Goal: Check status: Check status

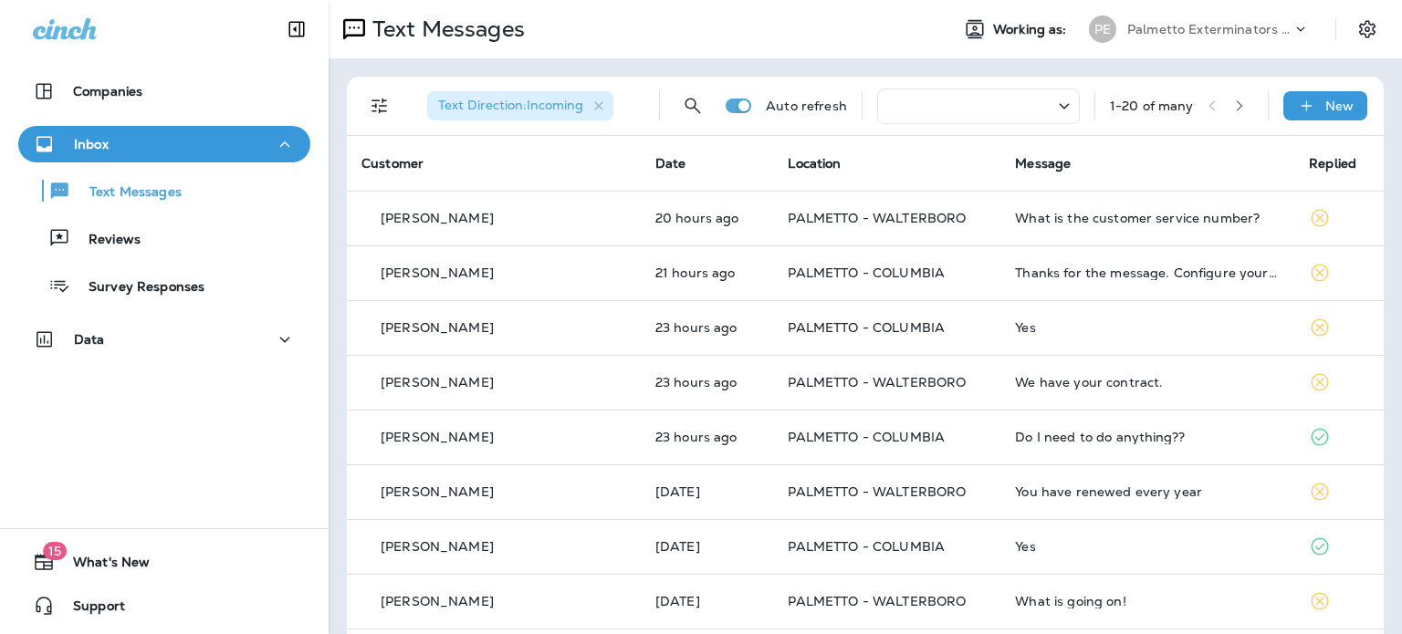
click at [1053, 100] on icon at bounding box center [1064, 106] width 22 height 23
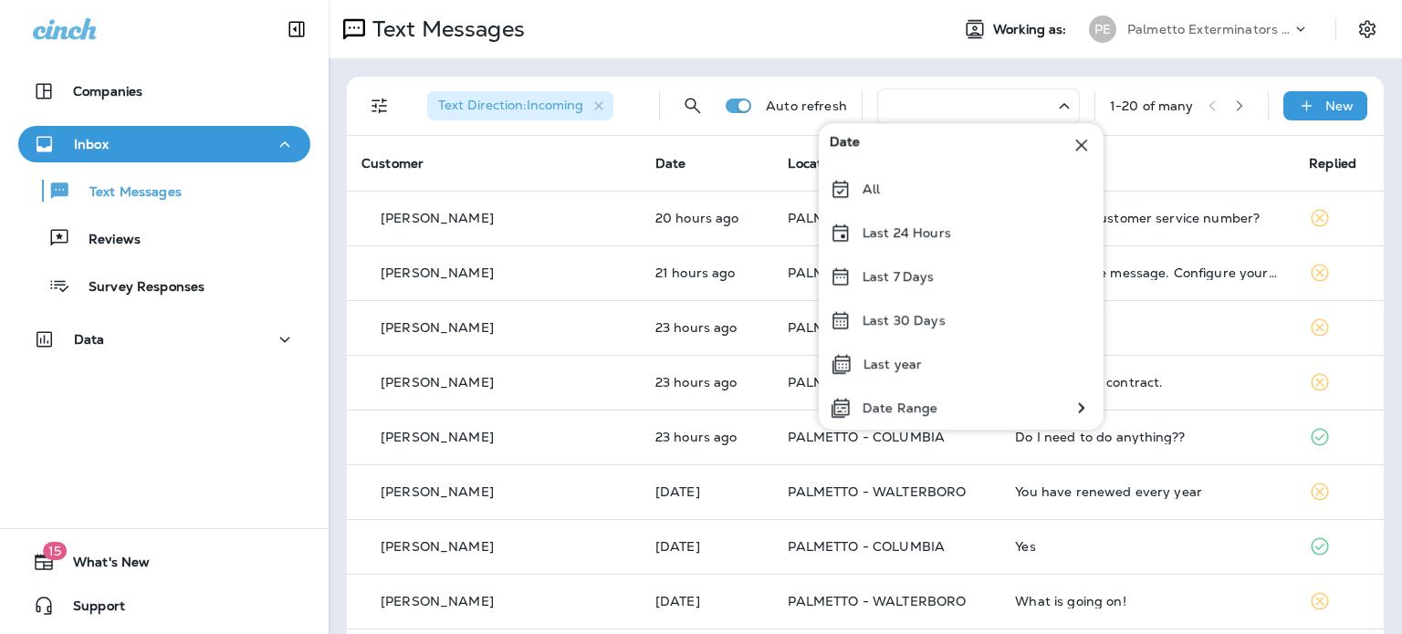
click at [1085, 148] on icon at bounding box center [1082, 145] width 22 height 22
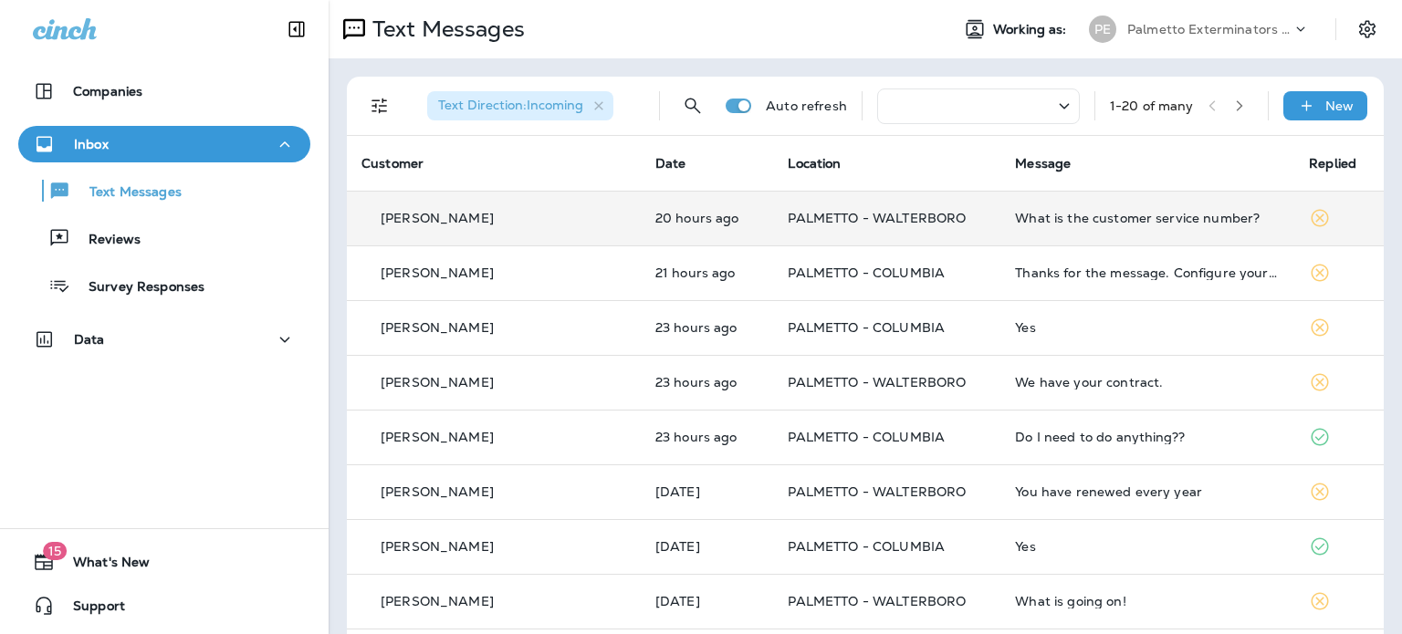
click at [867, 225] on td "PALMETTO - WALTERBORO" at bounding box center [886, 218] width 227 height 55
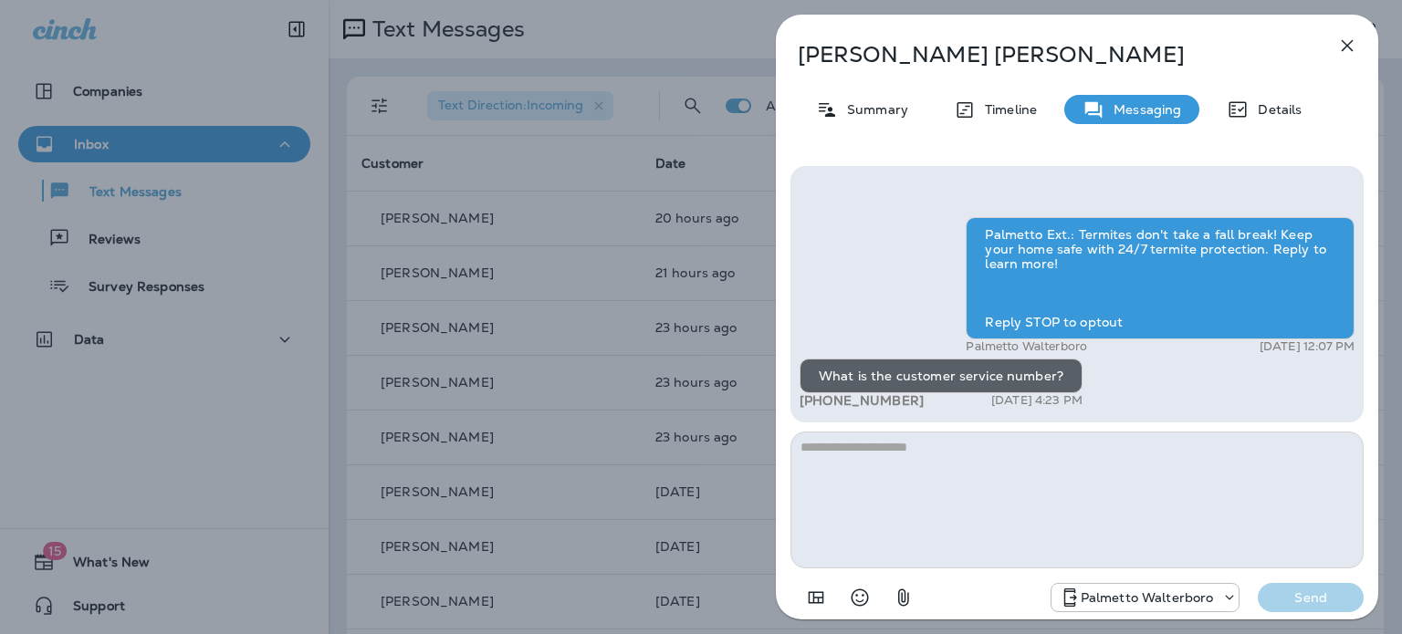
click at [1344, 50] on icon "button" at bounding box center [1347, 46] width 22 height 22
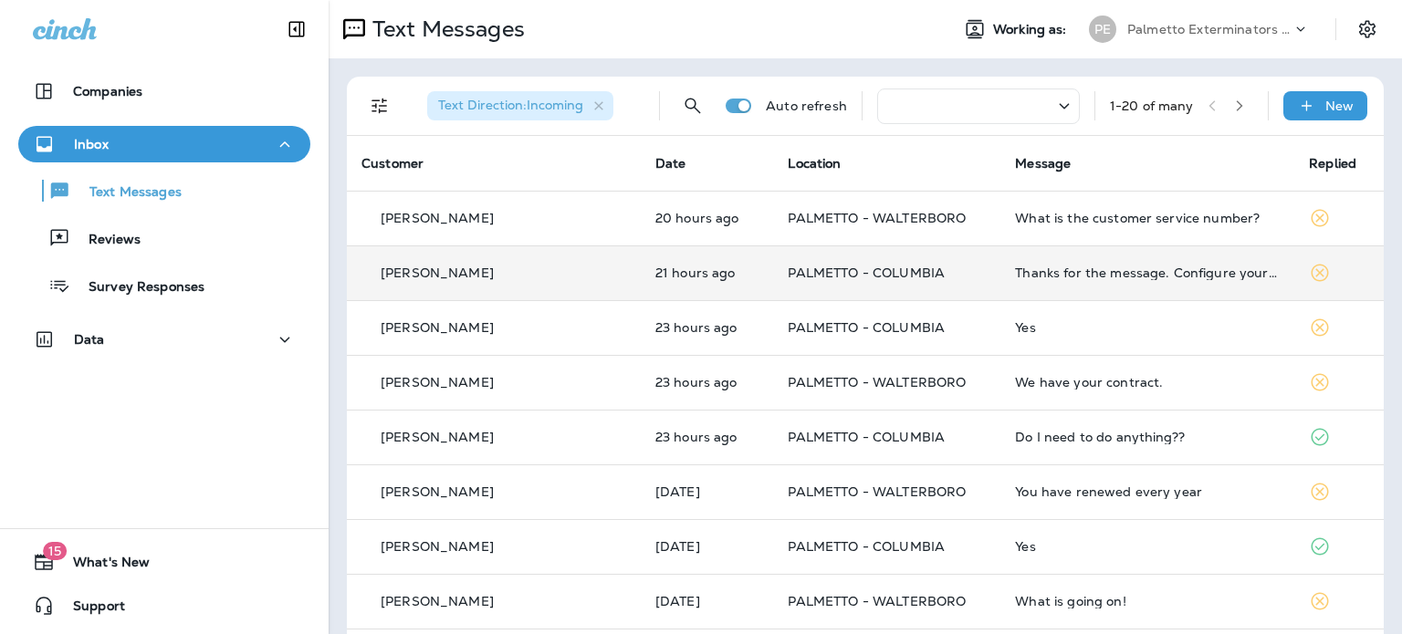
click at [801, 283] on td "PALMETTO - COLUMBIA" at bounding box center [886, 273] width 227 height 55
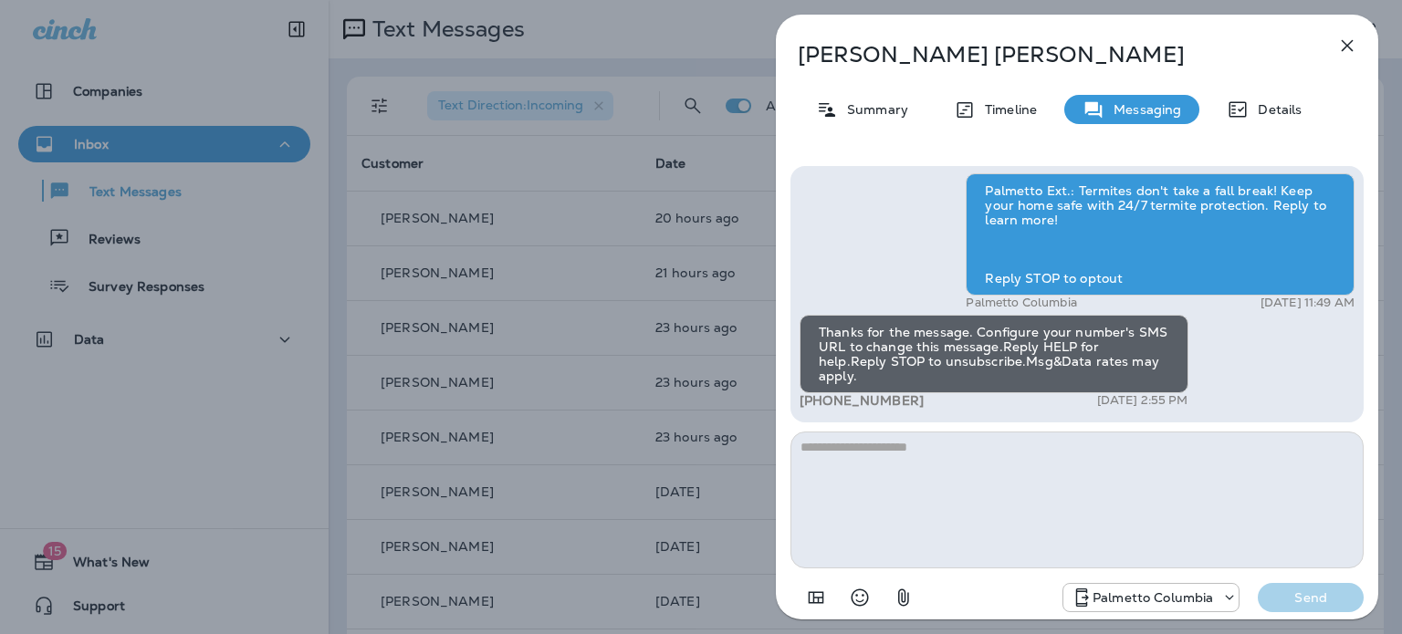
click at [1342, 46] on icon "button" at bounding box center [1347, 46] width 22 height 22
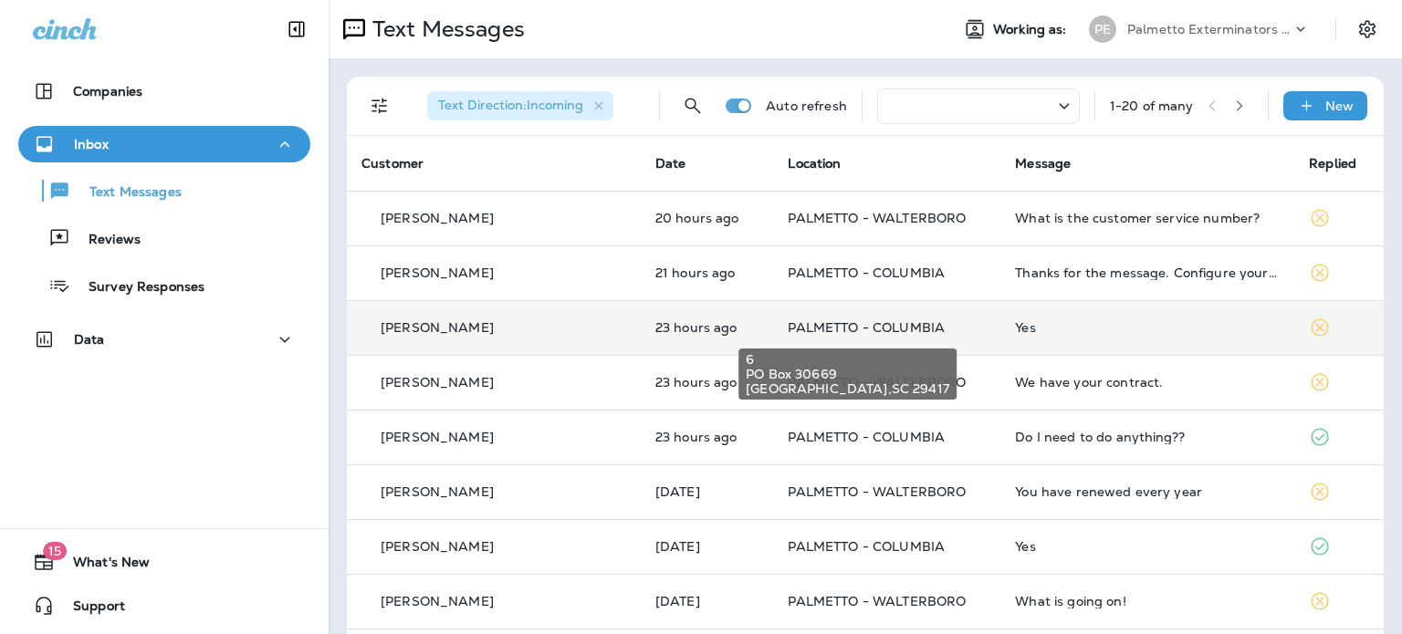
click at [814, 328] on span "PALMETTO - COLUMBIA" at bounding box center [866, 327] width 157 height 16
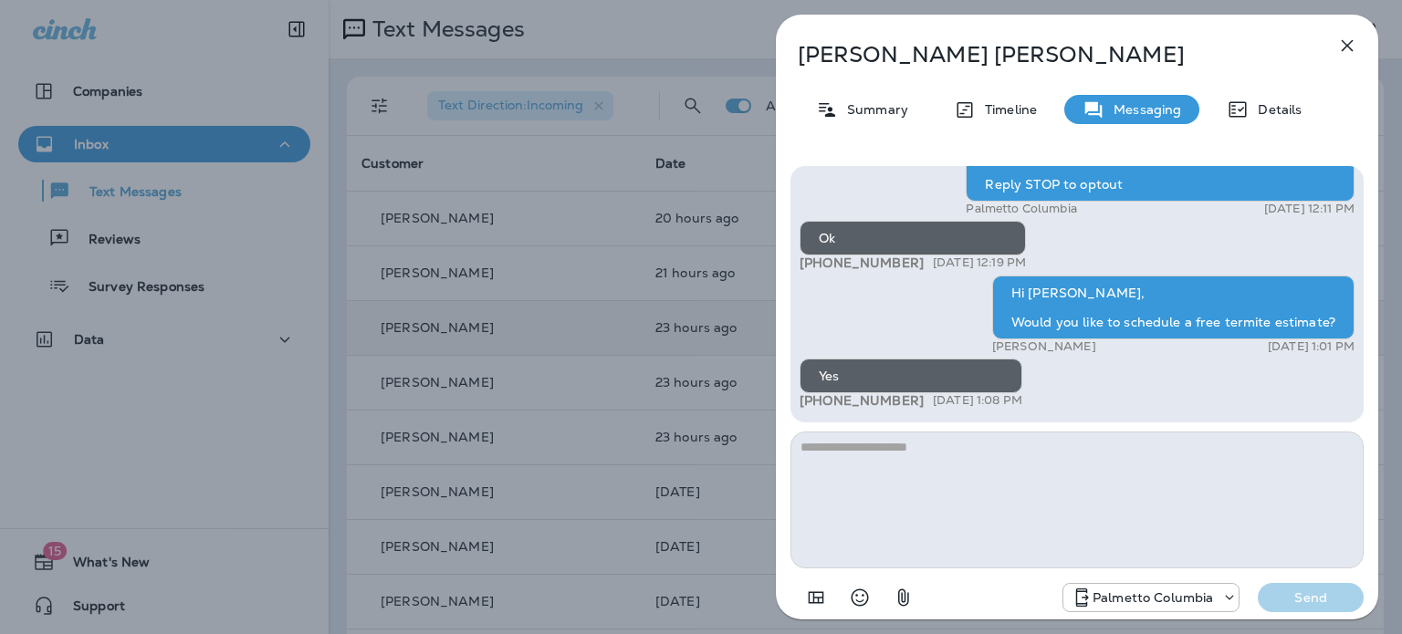
click at [1348, 45] on icon "button" at bounding box center [1348, 46] width 12 height 12
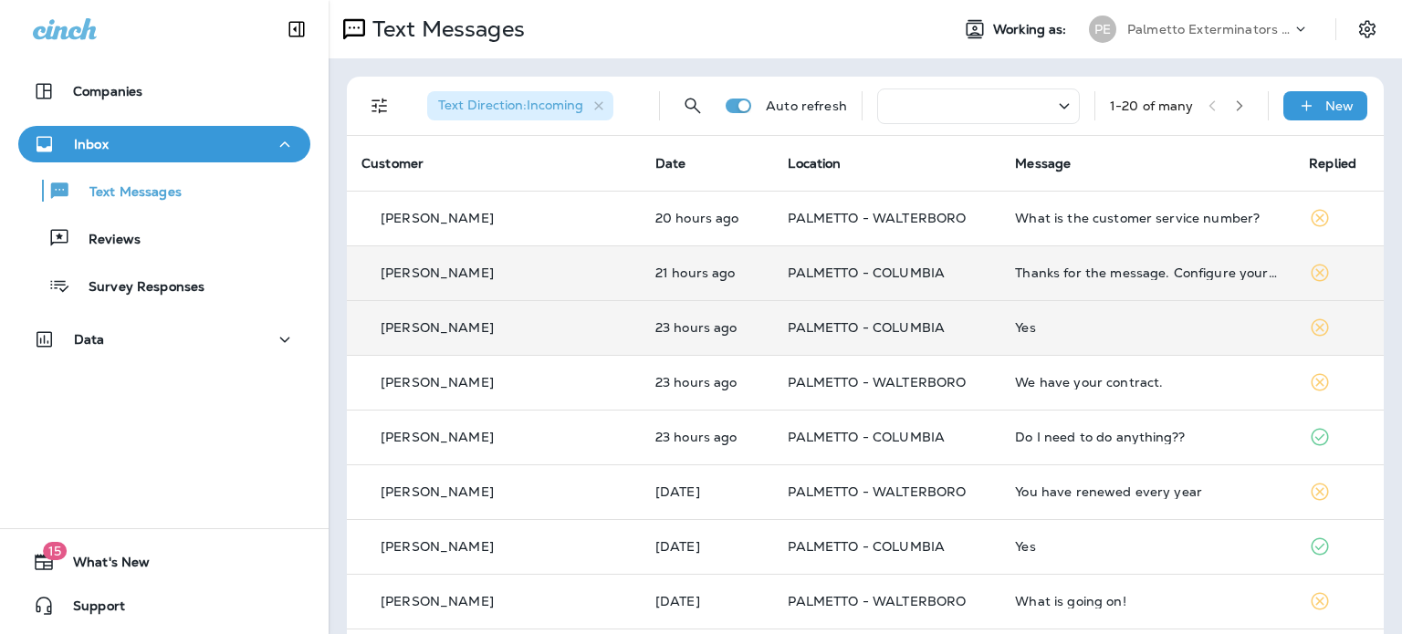
scroll to position [91, 0]
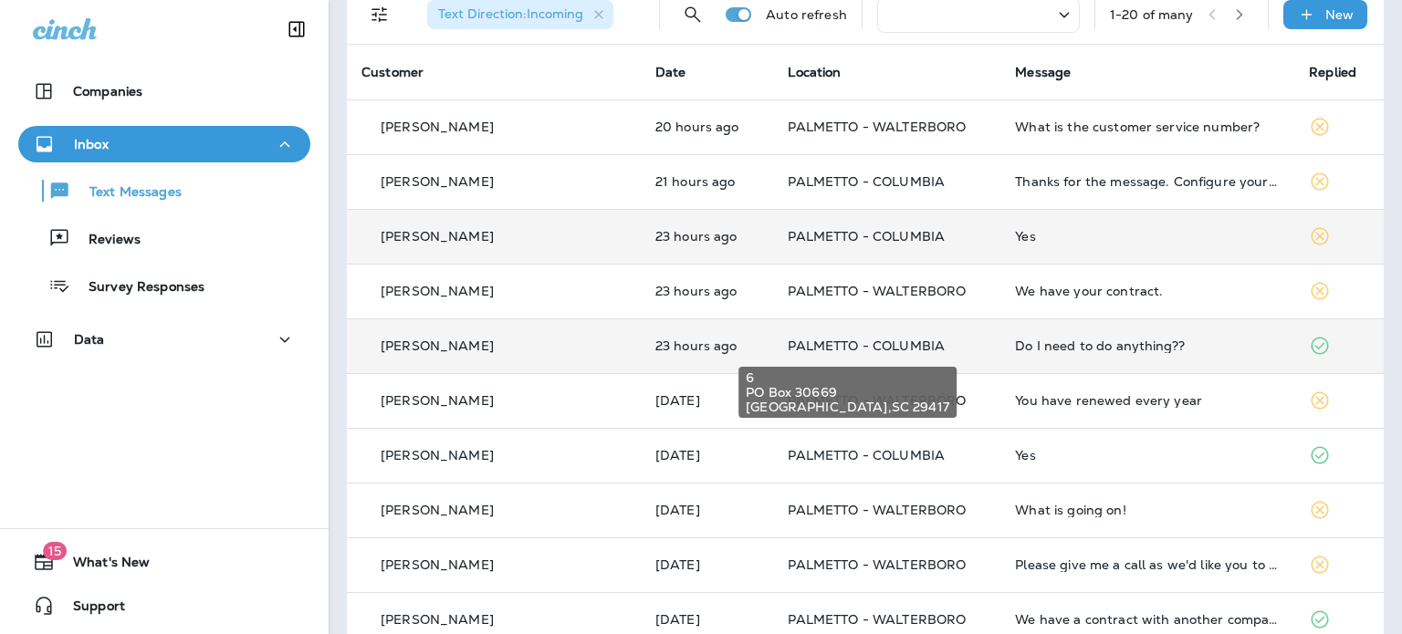
click at [836, 343] on span "PALMETTO - COLUMBIA" at bounding box center [866, 346] width 157 height 16
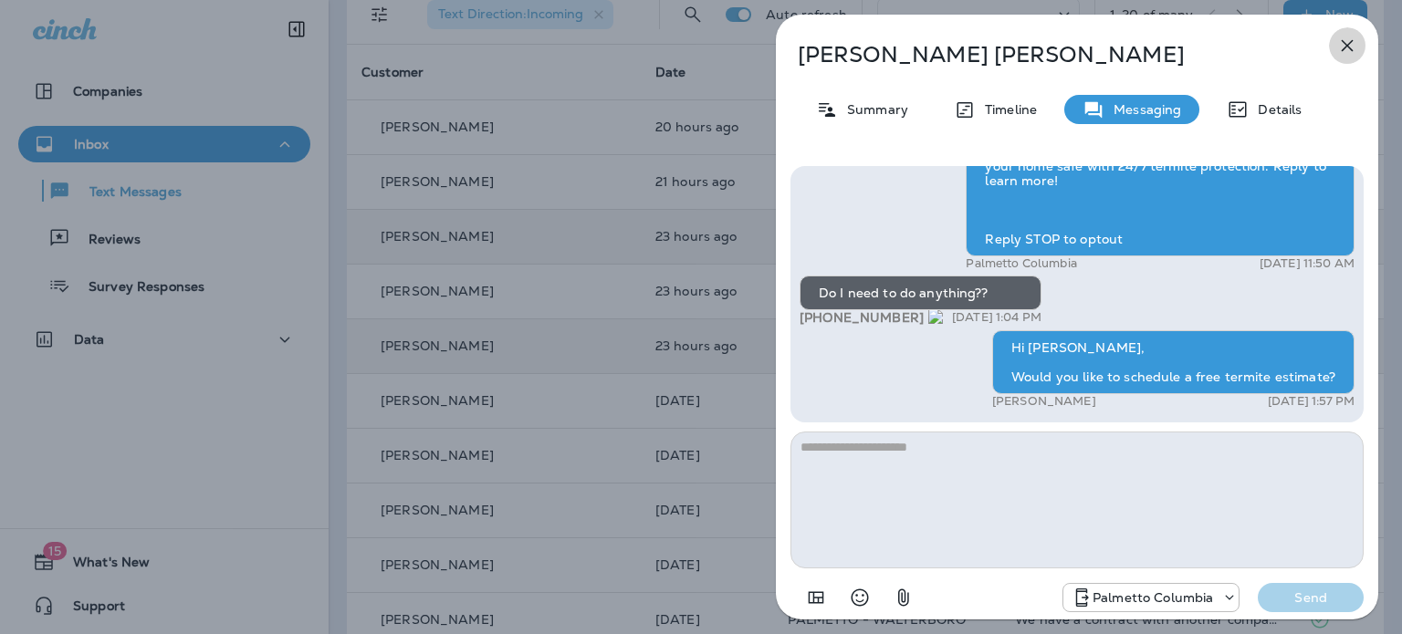
click at [1341, 44] on icon "button" at bounding box center [1347, 46] width 22 height 22
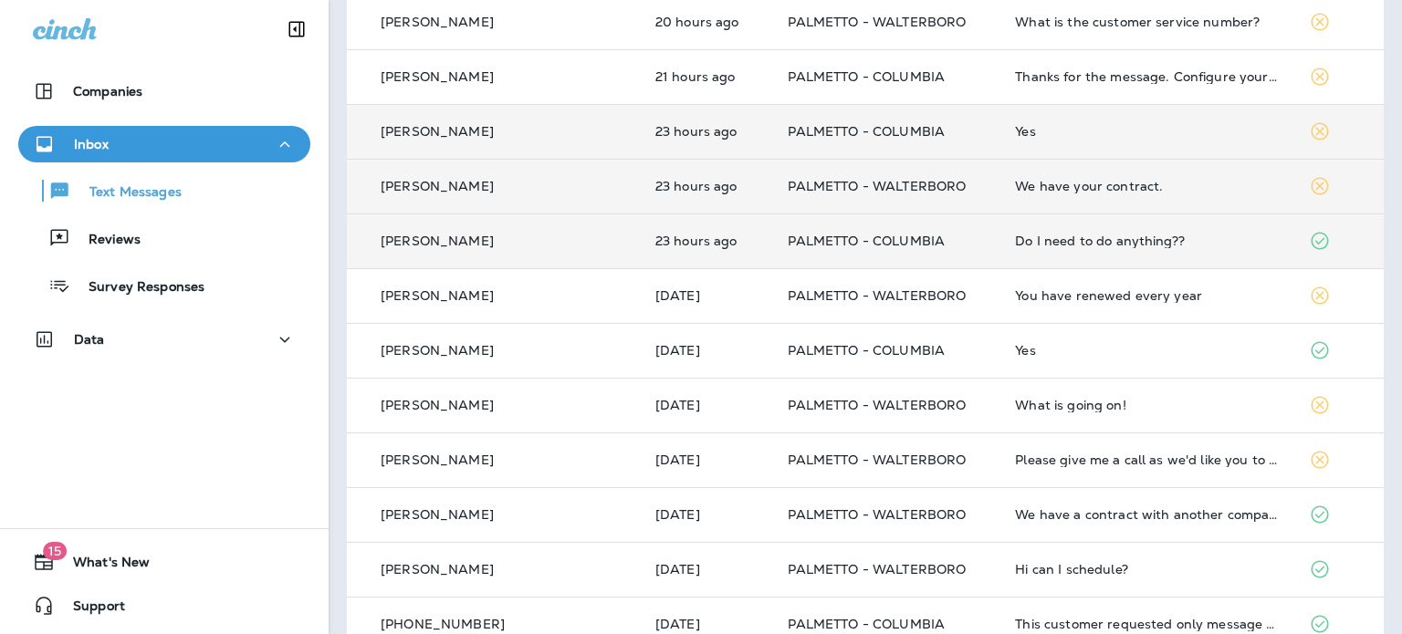
scroll to position [274, 0]
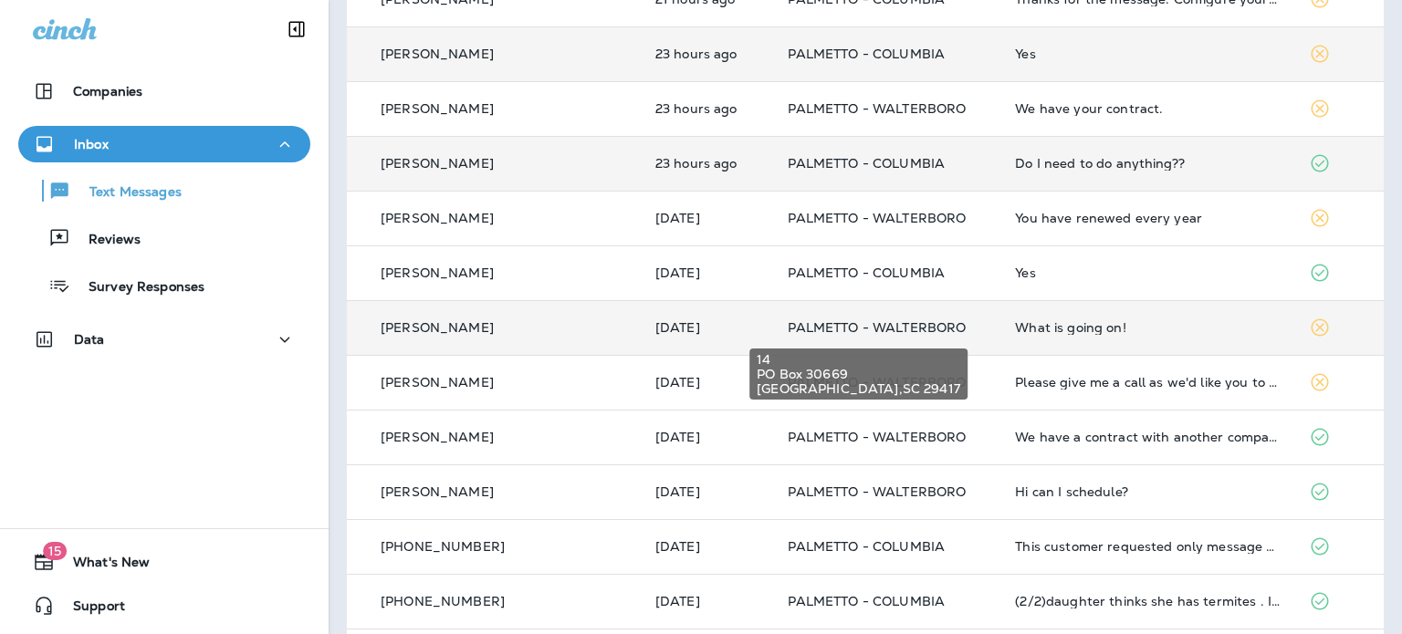
click at [867, 328] on span "PALMETTO - WALTERBORO" at bounding box center [877, 327] width 178 height 16
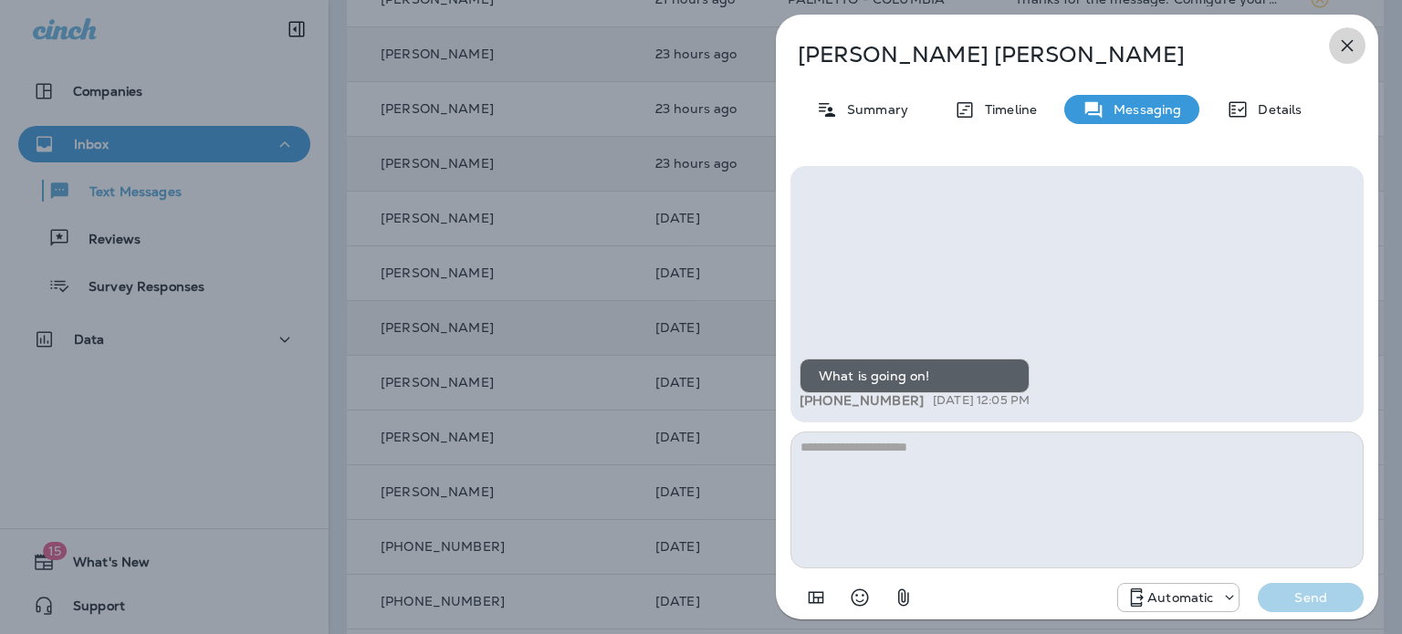
click at [1345, 51] on icon "button" at bounding box center [1347, 46] width 22 height 22
